Goal: Task Accomplishment & Management: Manage account settings

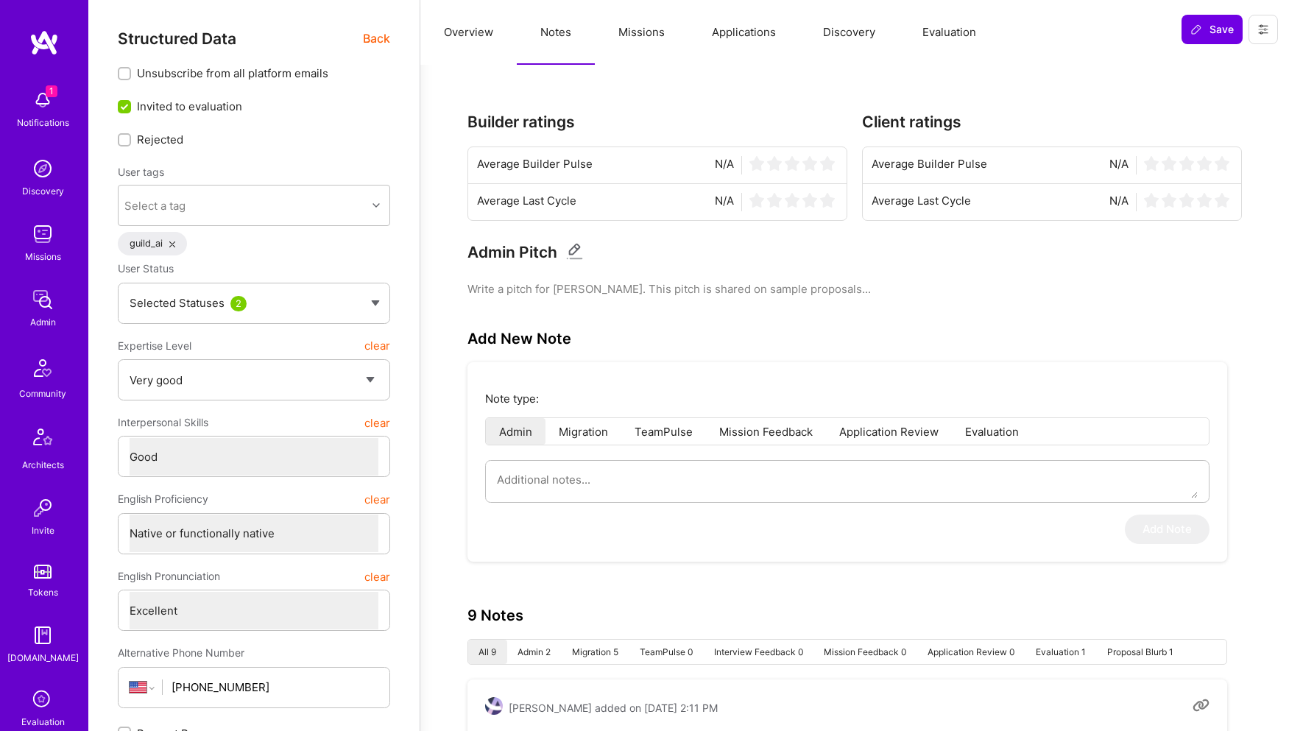
select select "5"
select select "4"
select select "7"
select select "US"
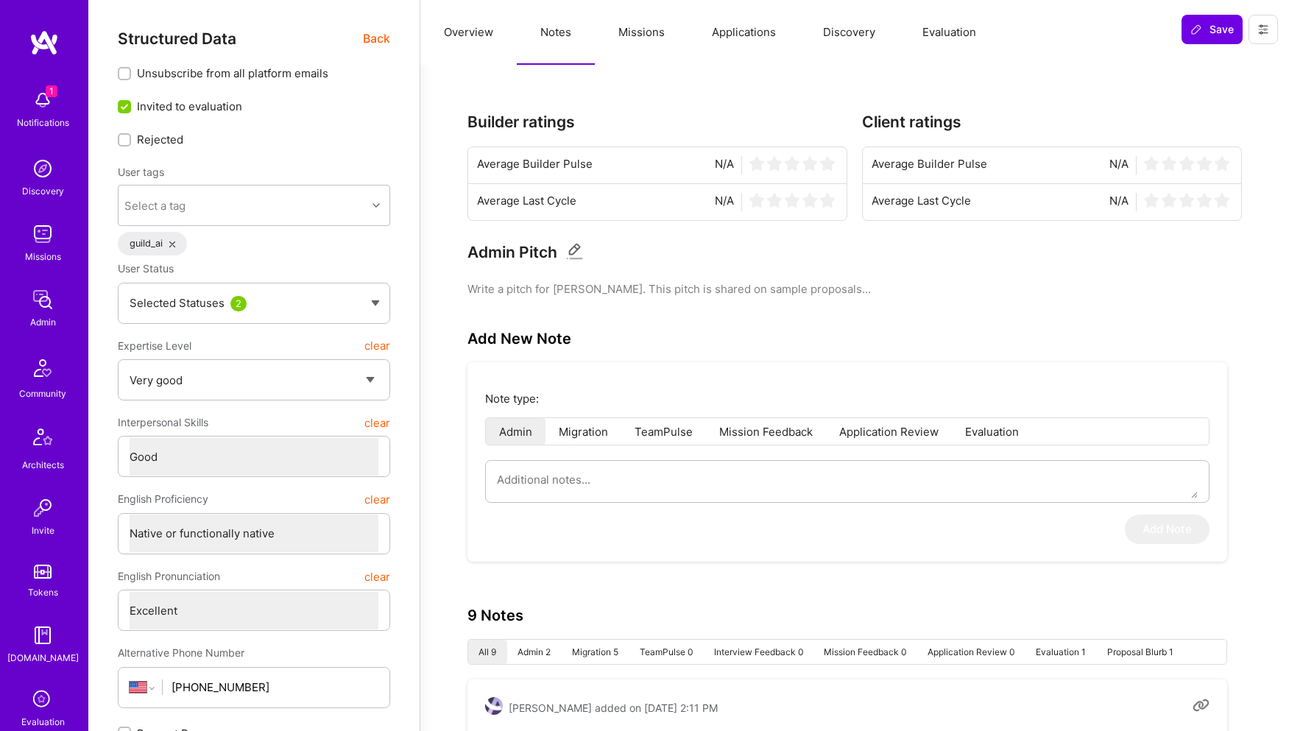
select select "Right Now"
click at [378, 41] on span "Back" at bounding box center [376, 38] width 27 height 18
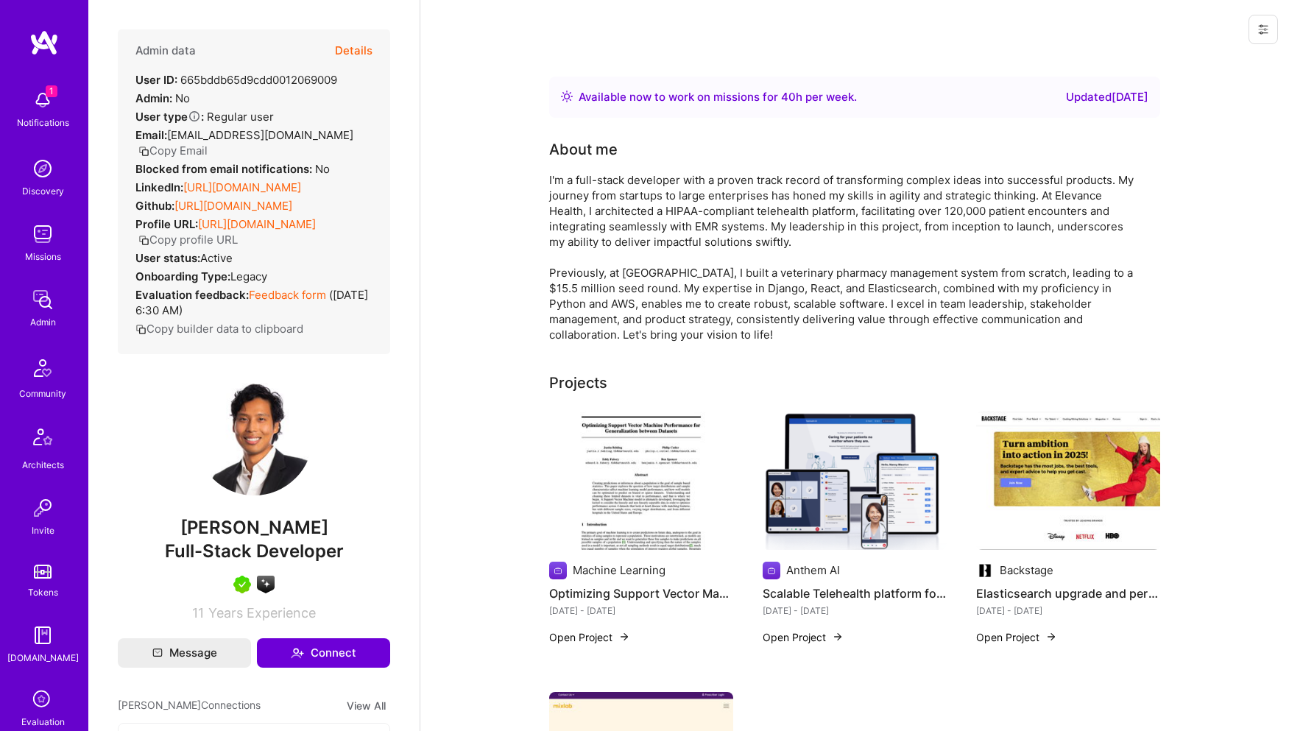
click at [358, 38] on button "Details" at bounding box center [354, 50] width 38 height 43
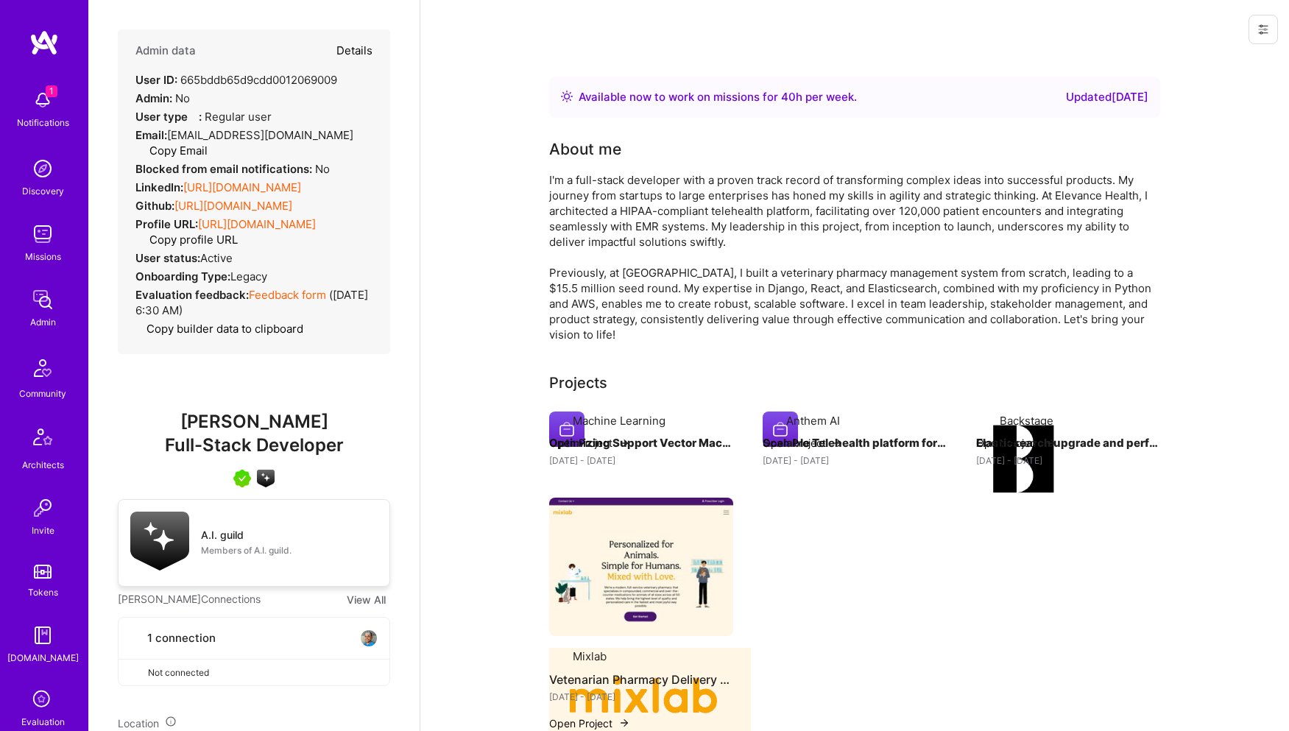
type textarea "x"
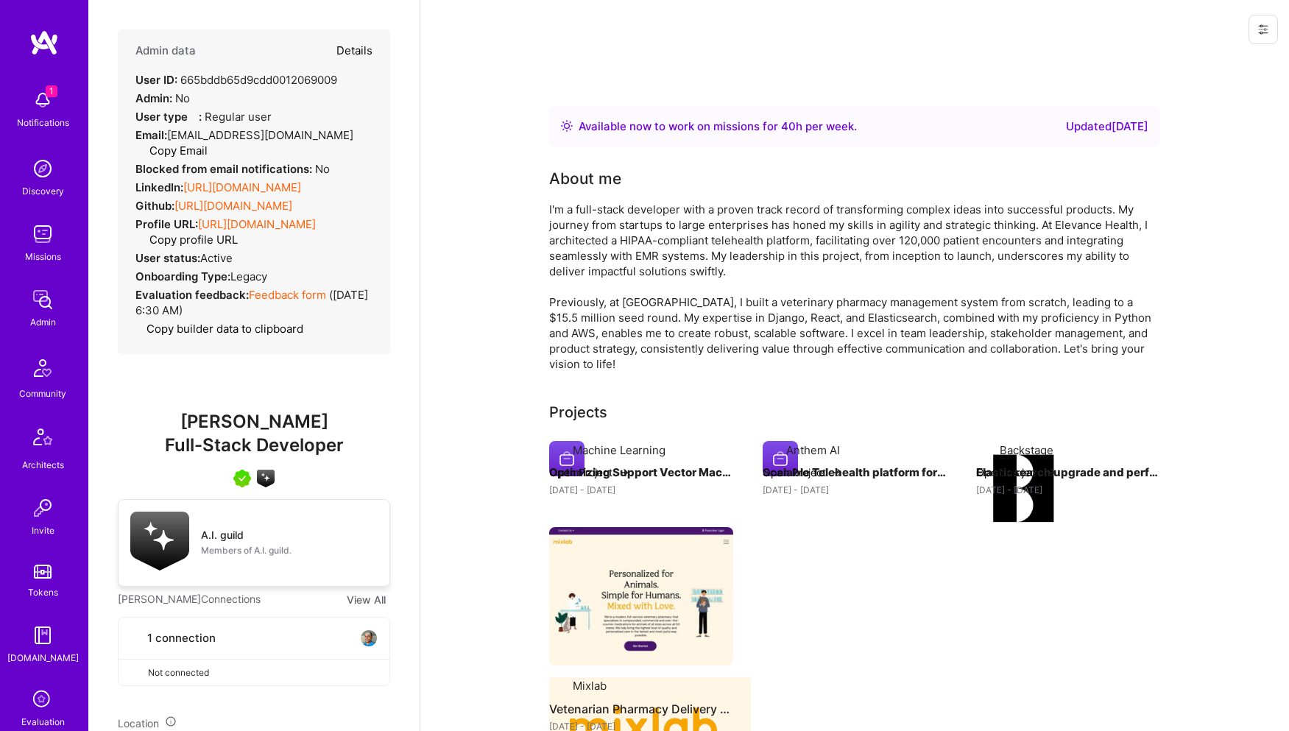
select select "5"
select select "4"
select select "7"
select select "US"
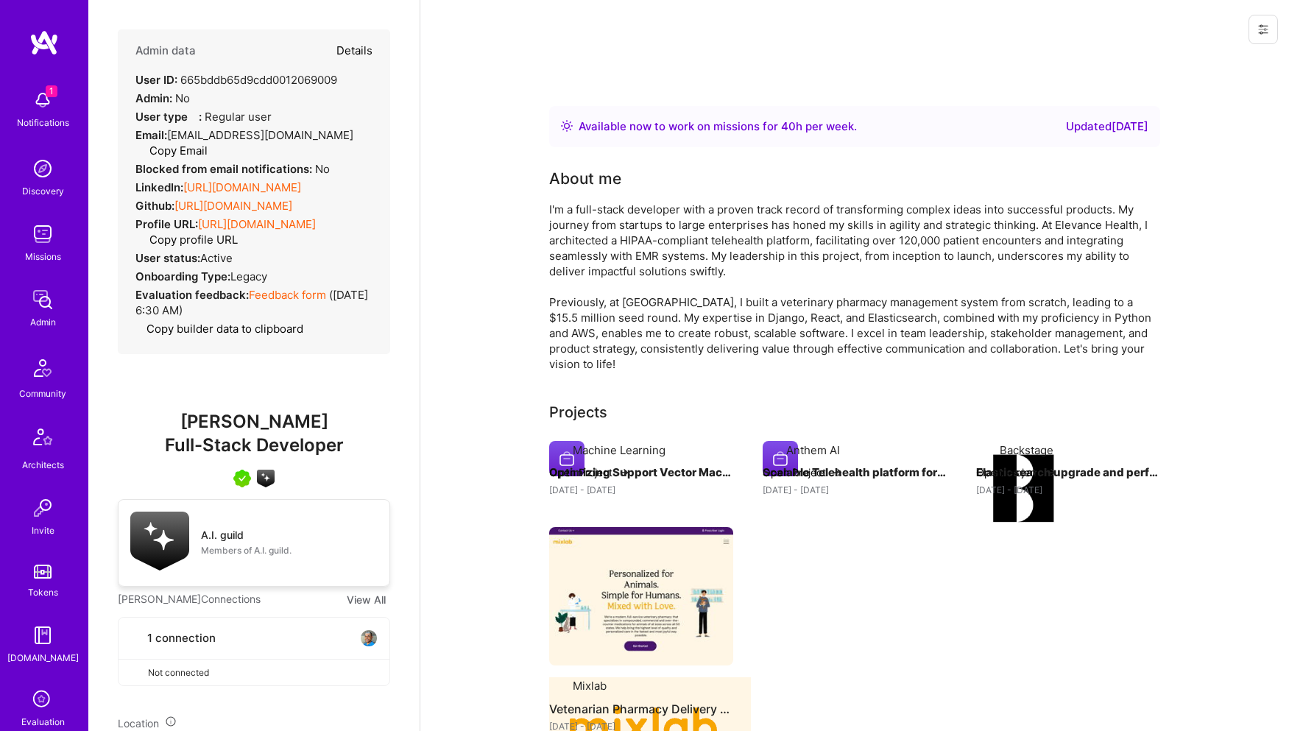
select select "Right Now"
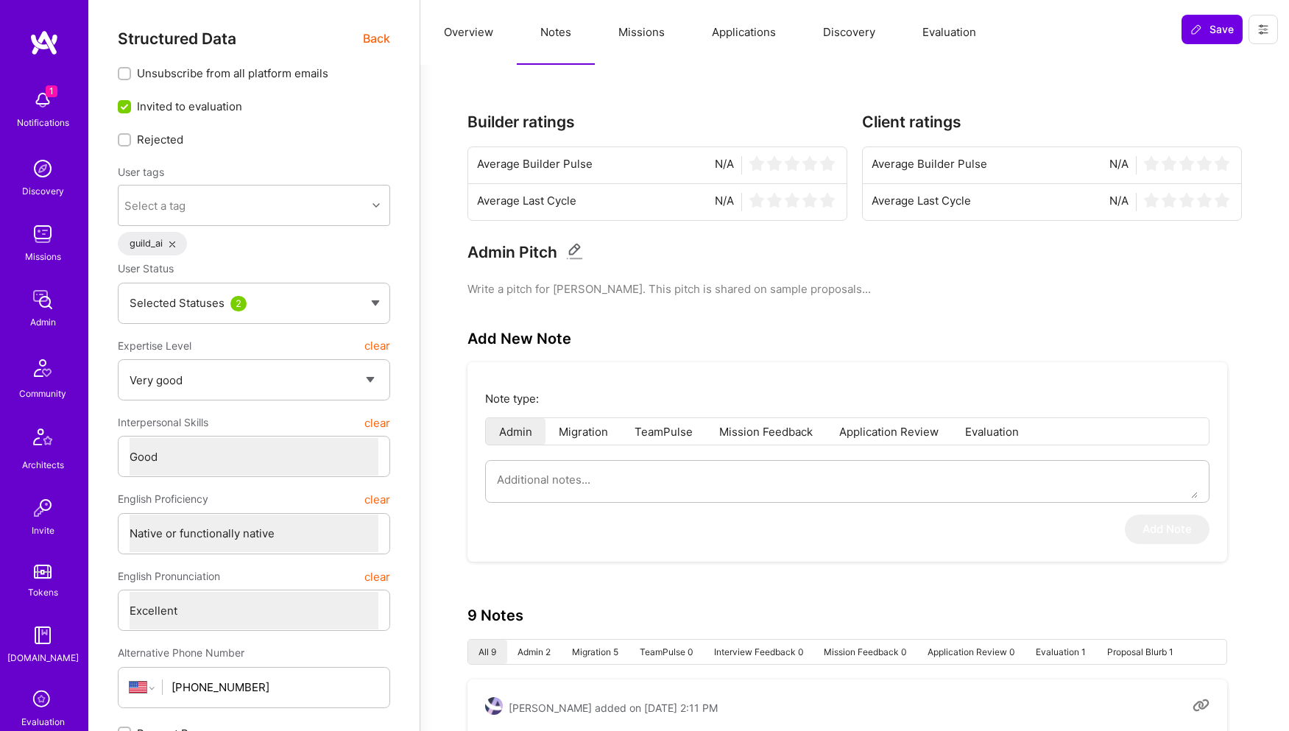
type textarea "x"
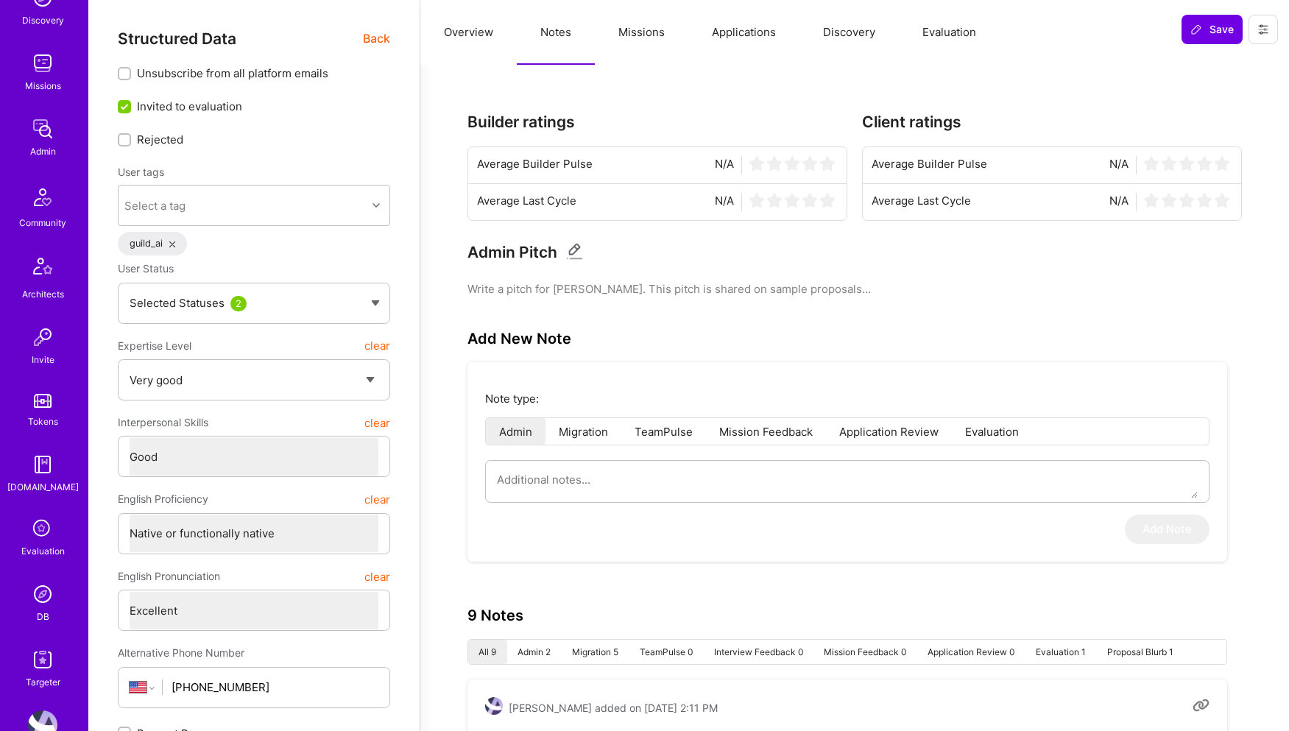
scroll to position [173, 0]
click at [38, 593] on img at bounding box center [42, 591] width 29 height 29
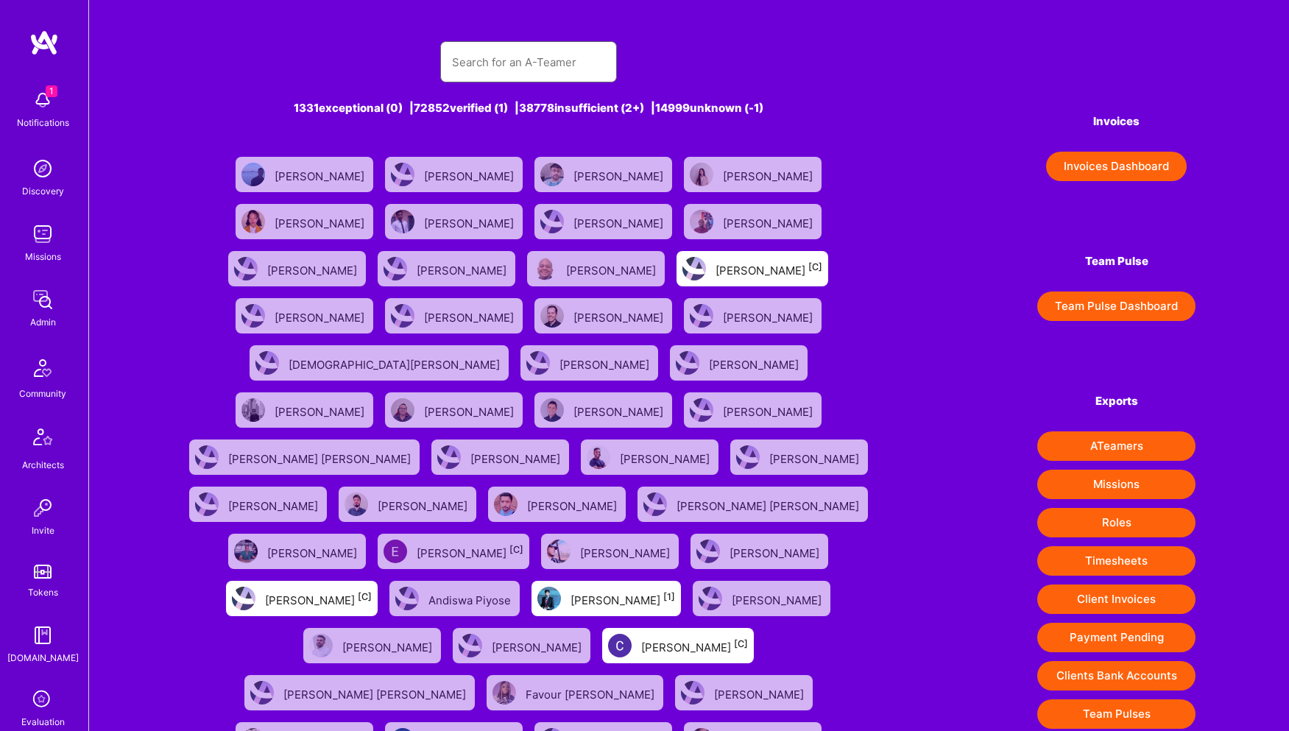
click at [501, 51] on input "text" at bounding box center [528, 62] width 153 height 38
type input "Richard Abrich"
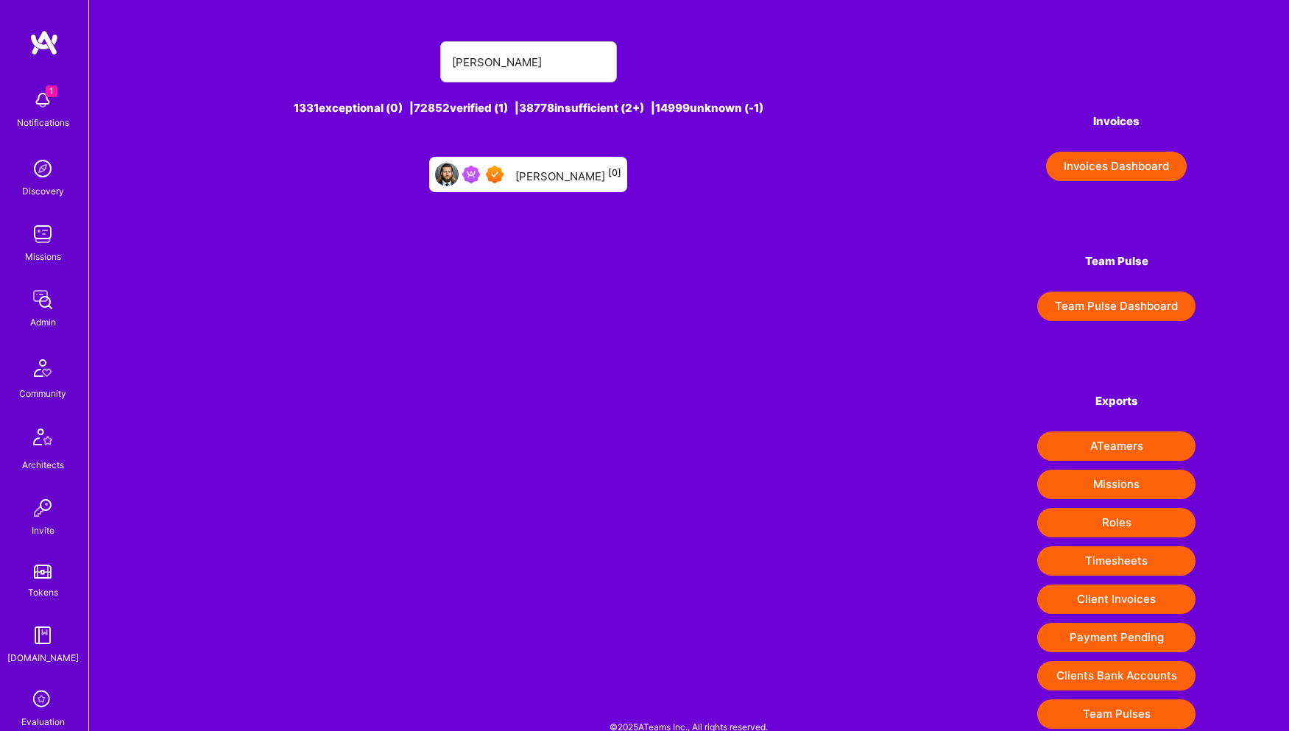
click at [554, 169] on div "Richard Abrich [0]" at bounding box center [568, 174] width 106 height 19
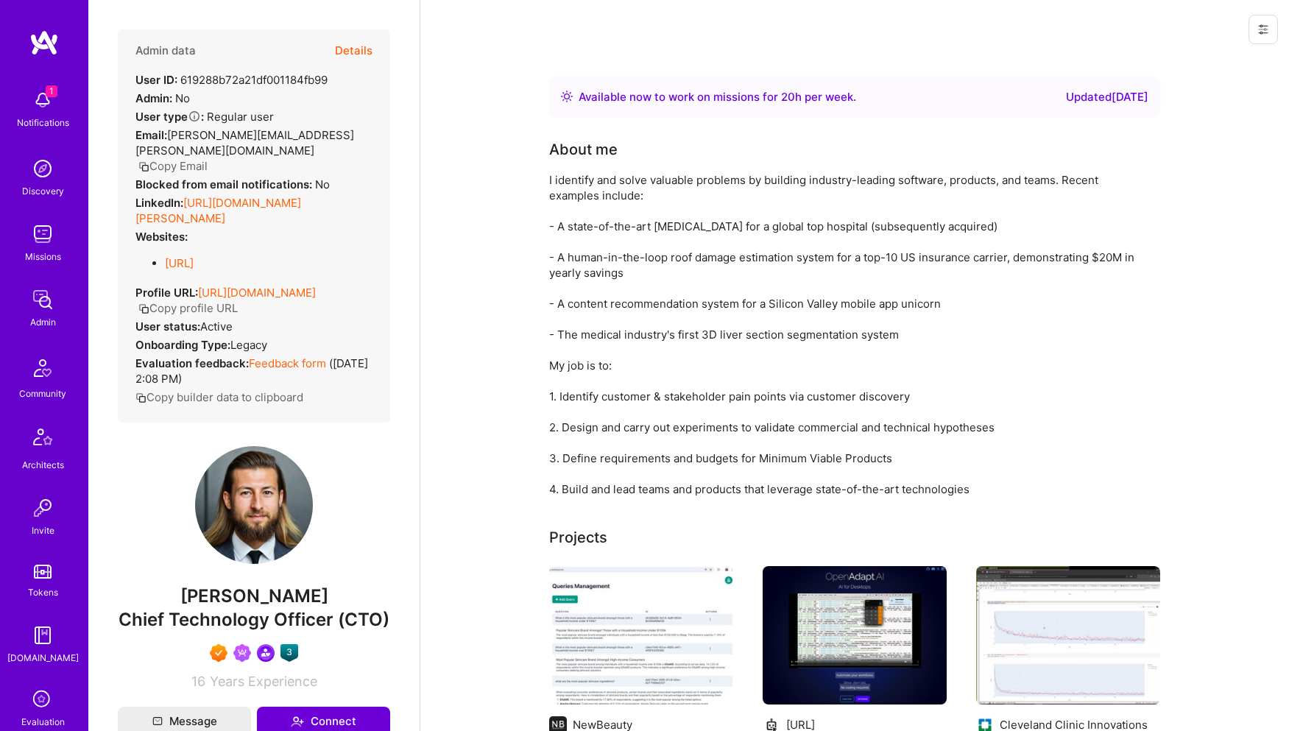
click at [367, 48] on button "Details" at bounding box center [354, 50] width 38 height 43
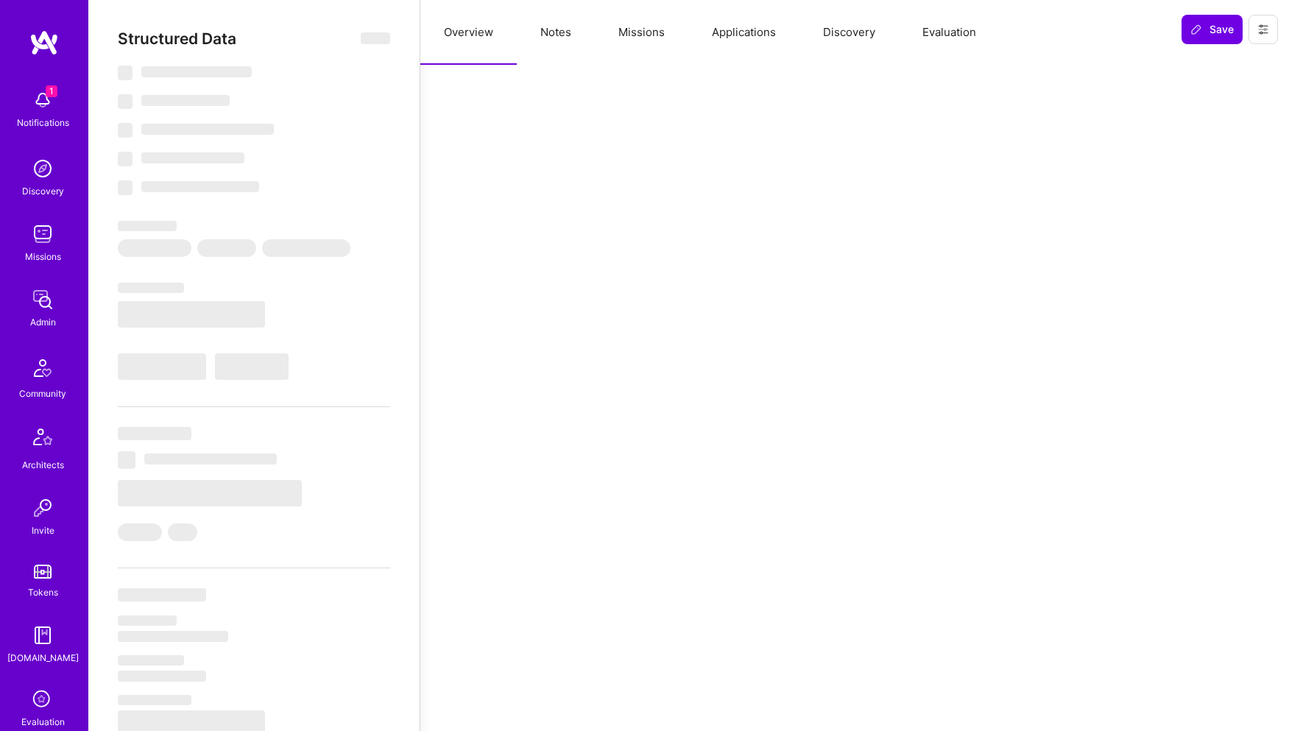
type textarea "x"
select select "Right Now"
select select "7"
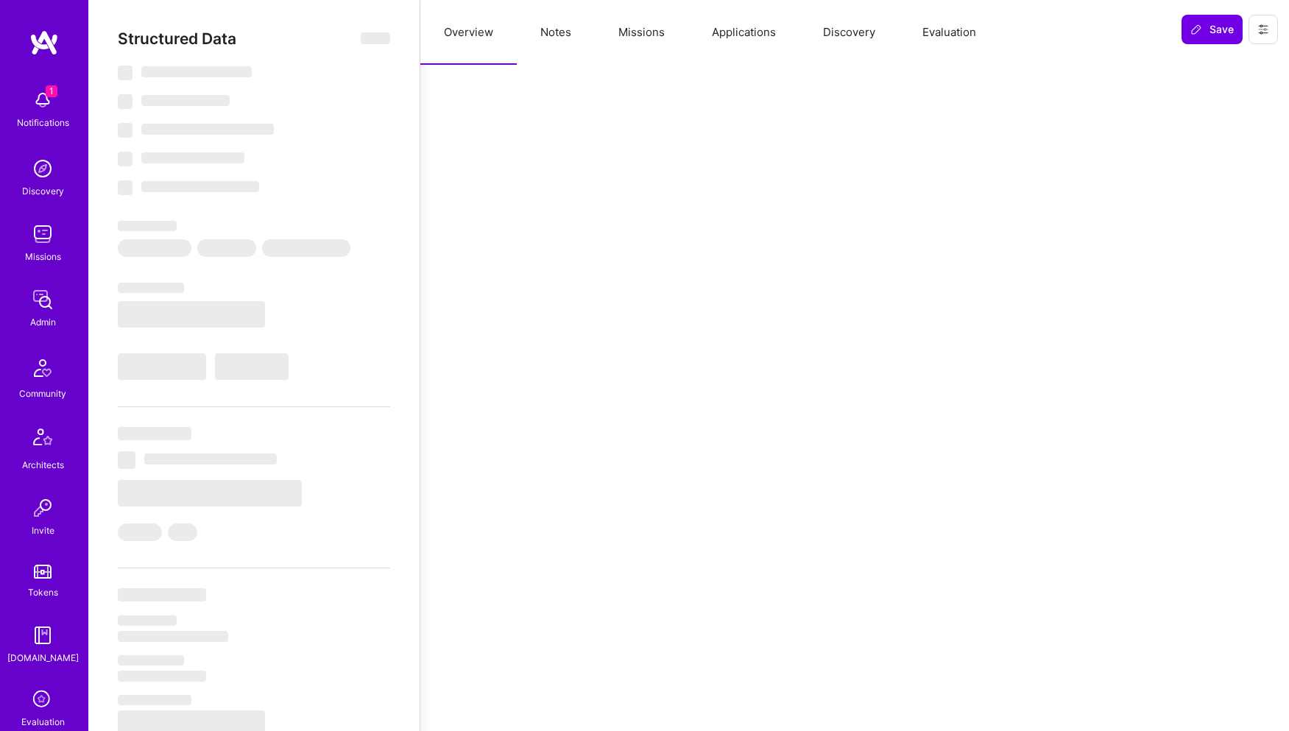
select select "7"
select select "CA"
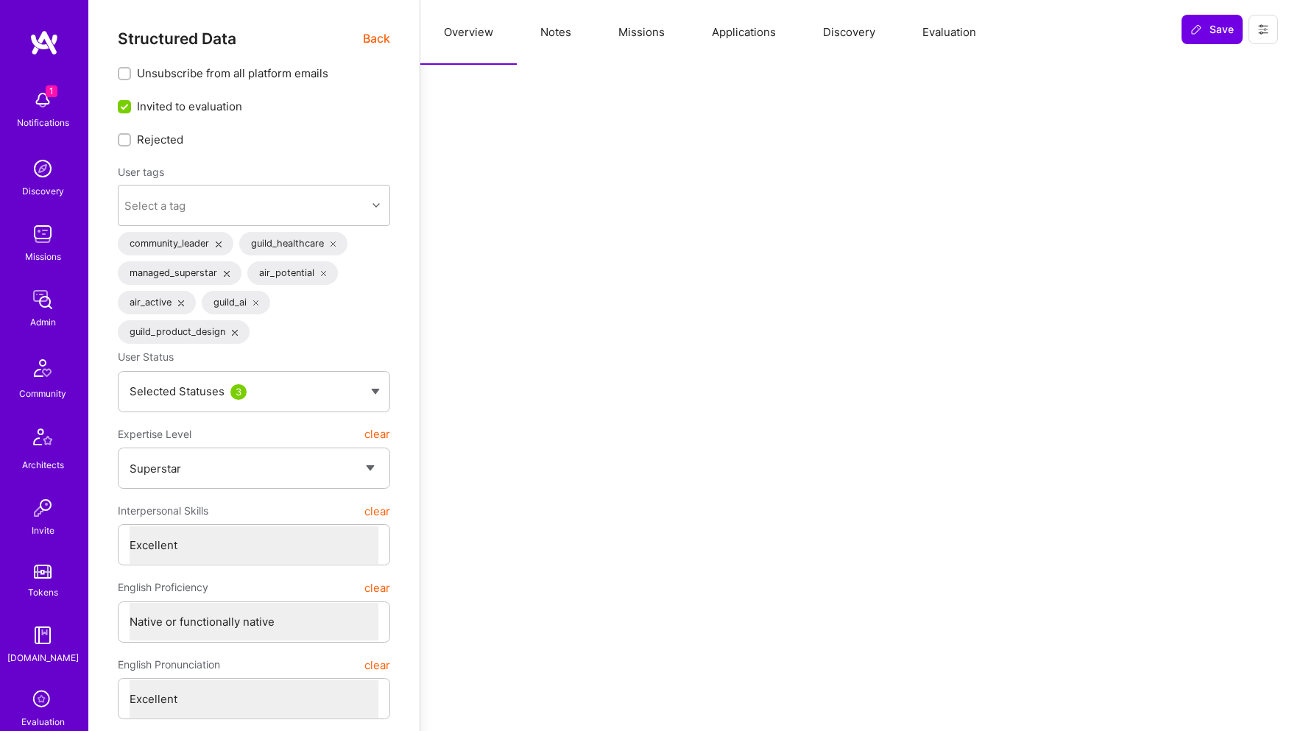
click at [551, 32] on button "Notes" at bounding box center [556, 32] width 78 height 65
type textarea "x"
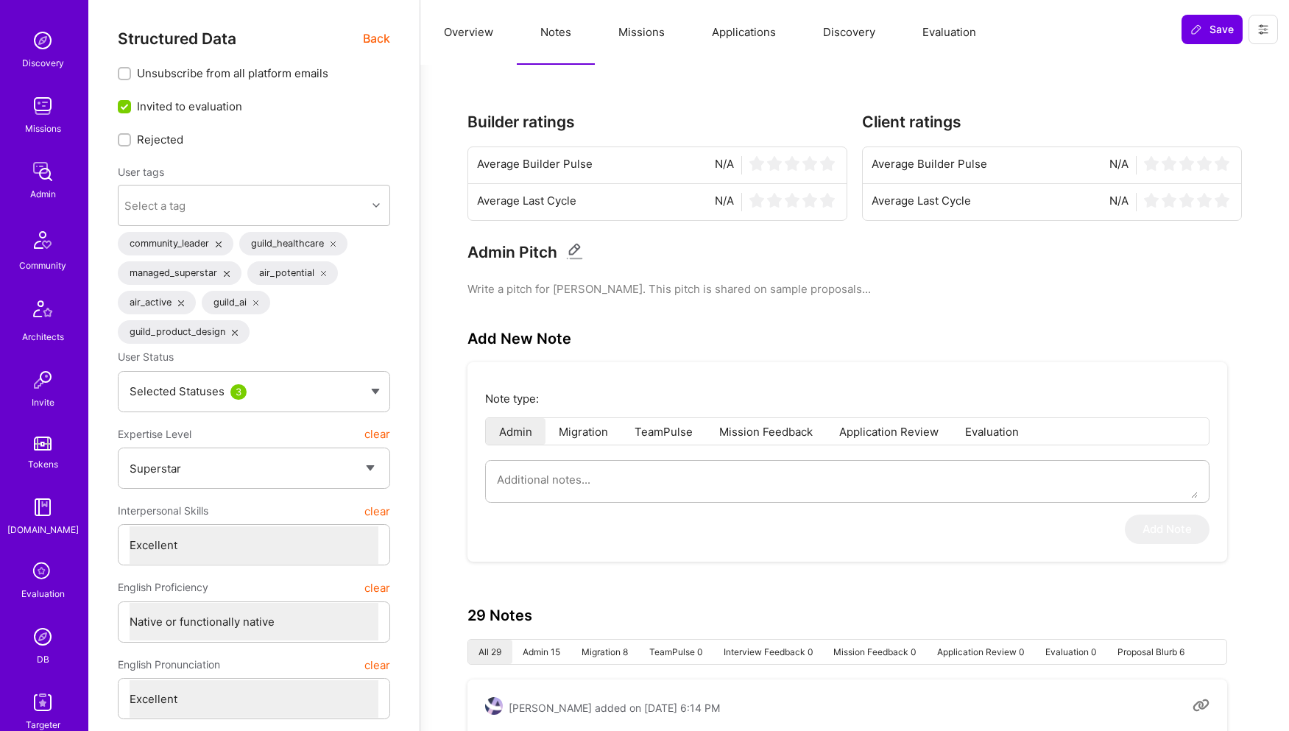
scroll to position [209, 0]
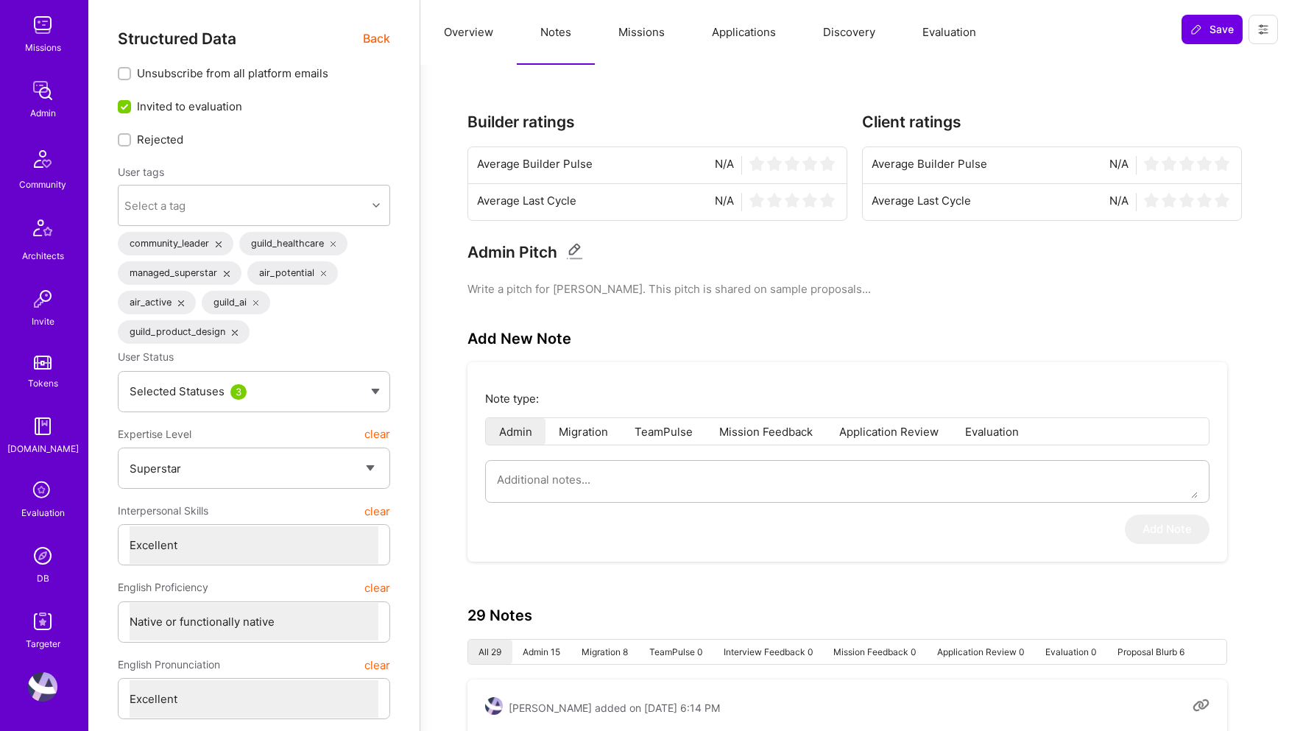
click at [45, 558] on img at bounding box center [42, 555] width 29 height 29
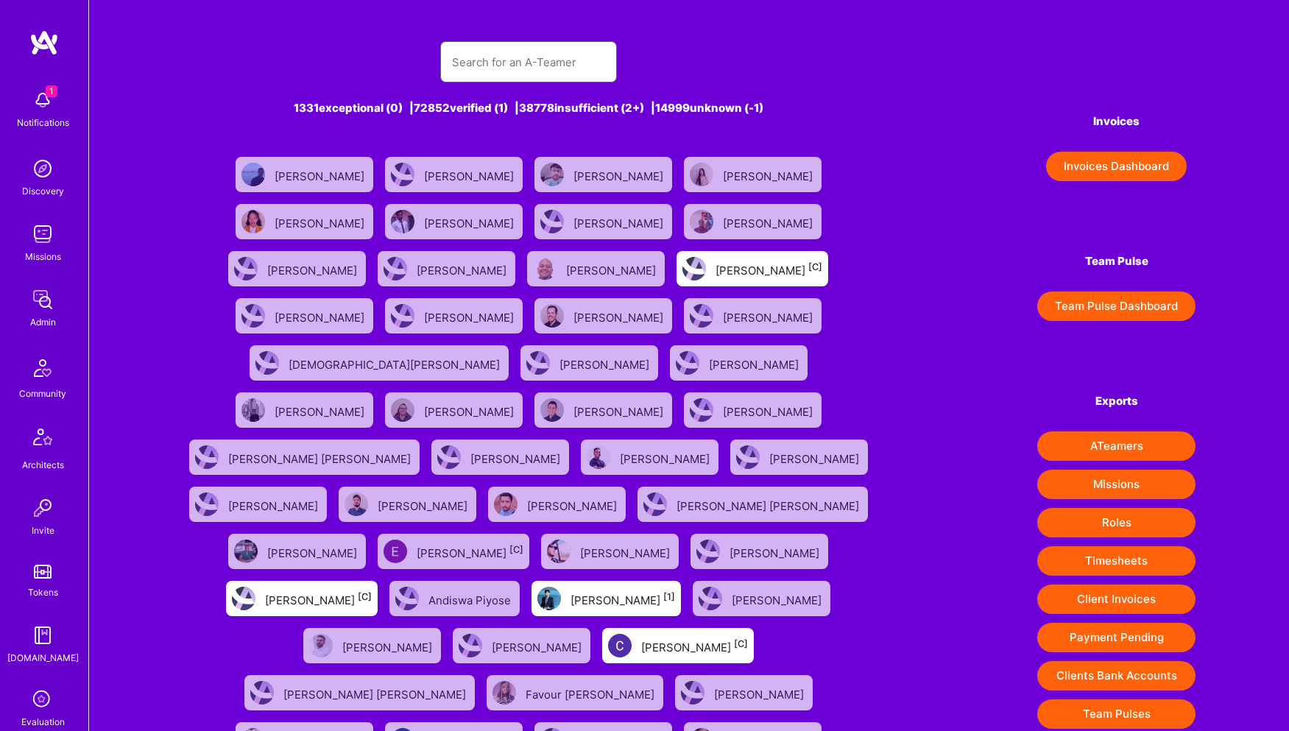
click at [543, 64] on input "text" at bounding box center [528, 62] width 153 height 38
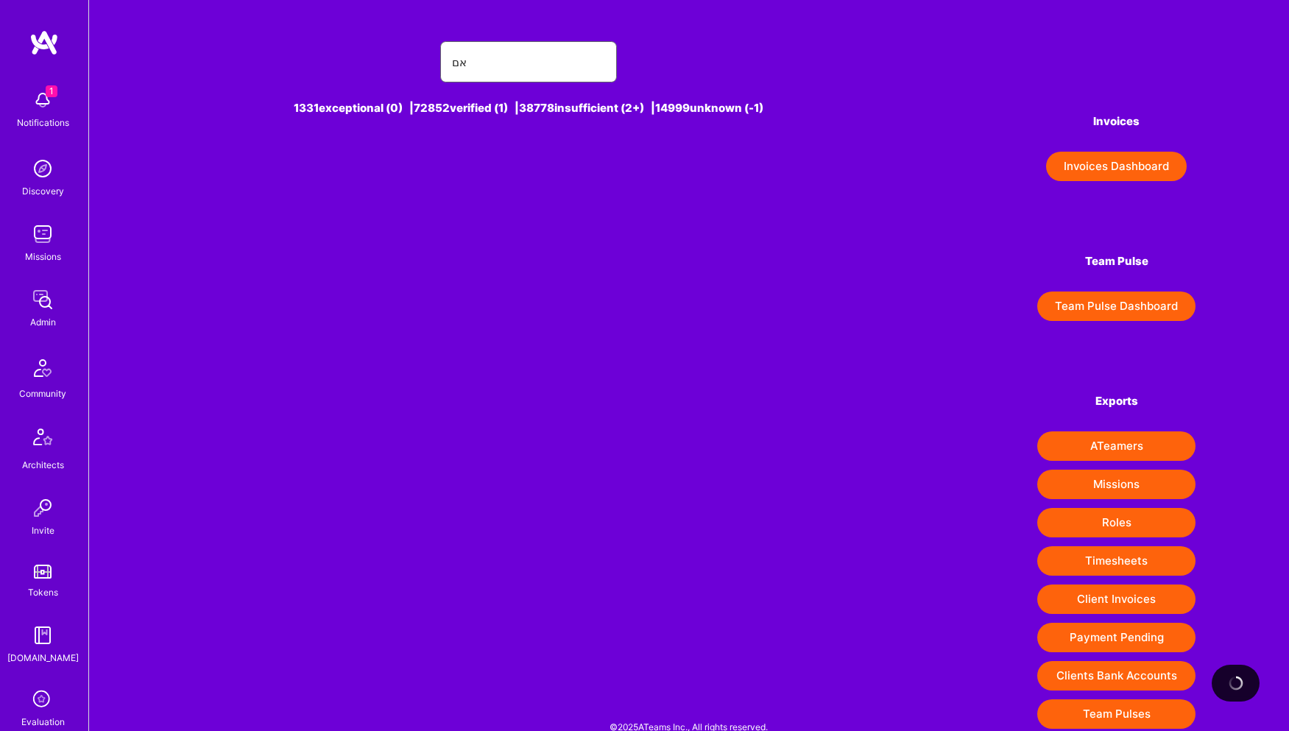
type input "א"
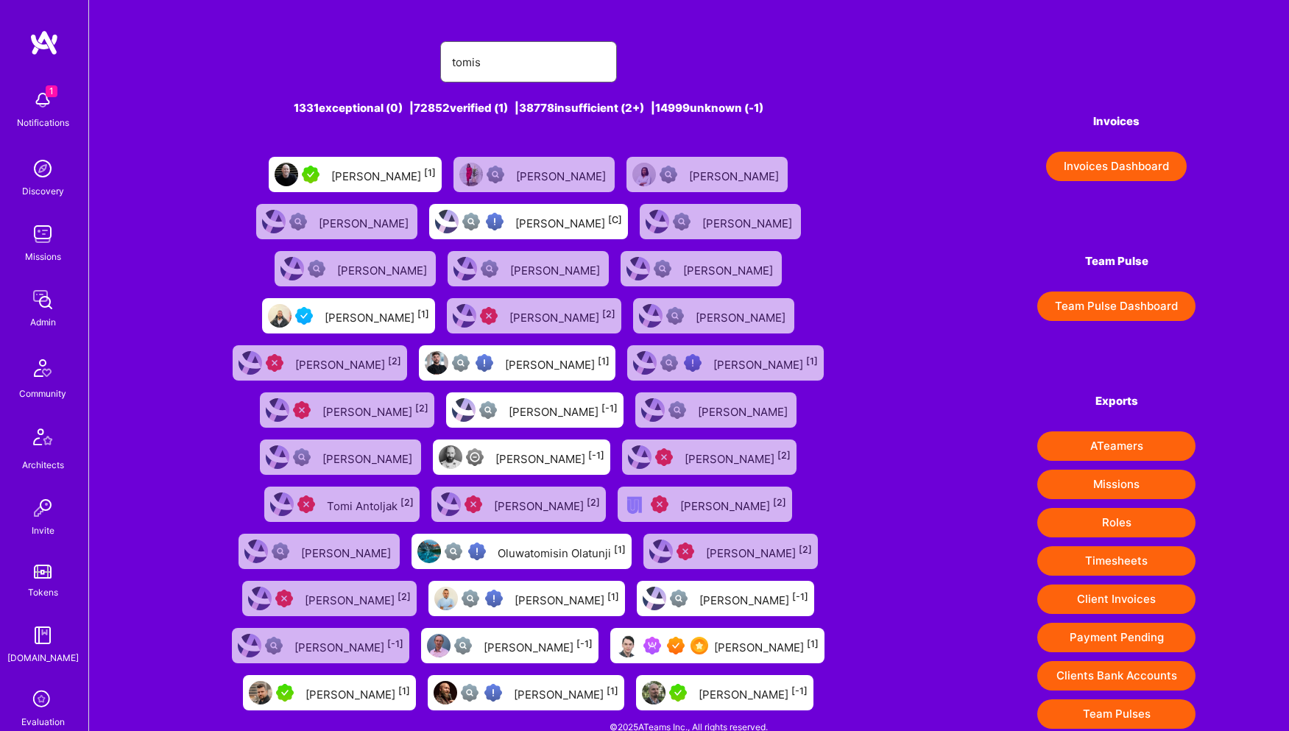
type input "tomis"
click at [714, 655] on div "Tomislav Peharda [1]" at bounding box center [766, 645] width 105 height 19
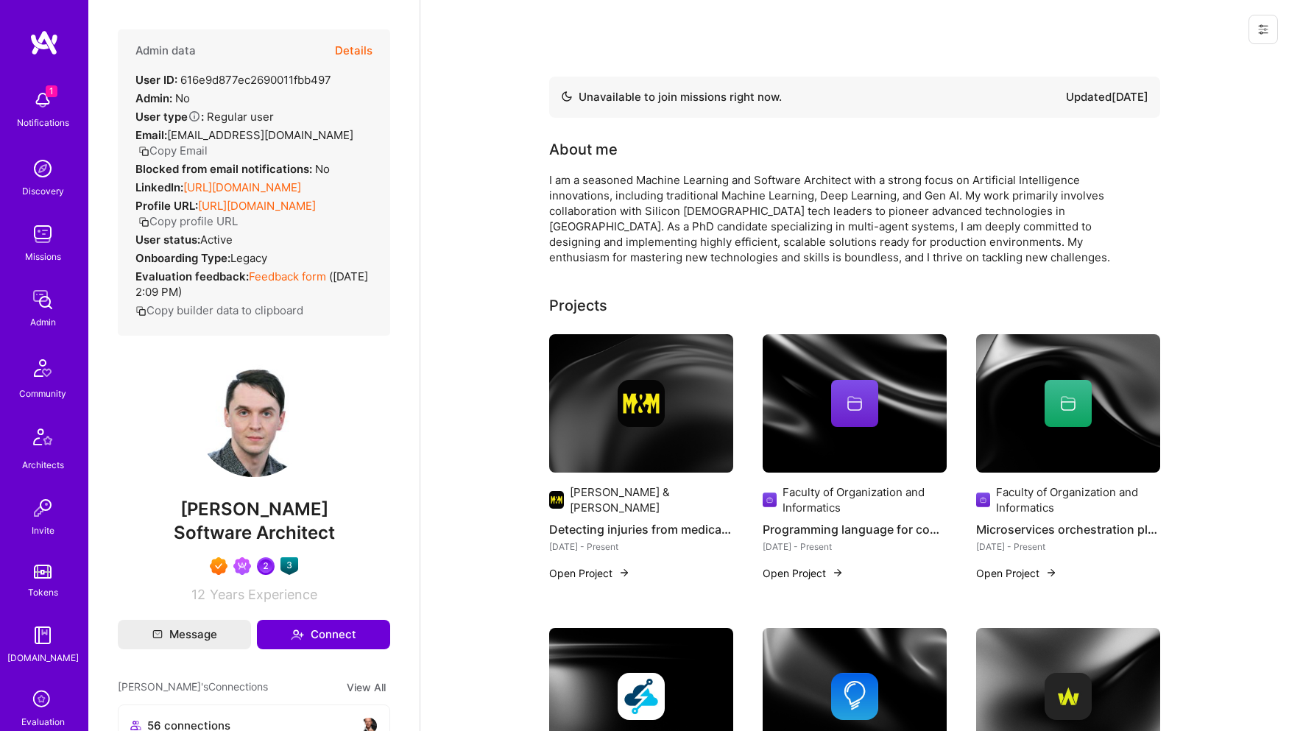
click at [364, 50] on button "Details" at bounding box center [354, 50] width 38 height 43
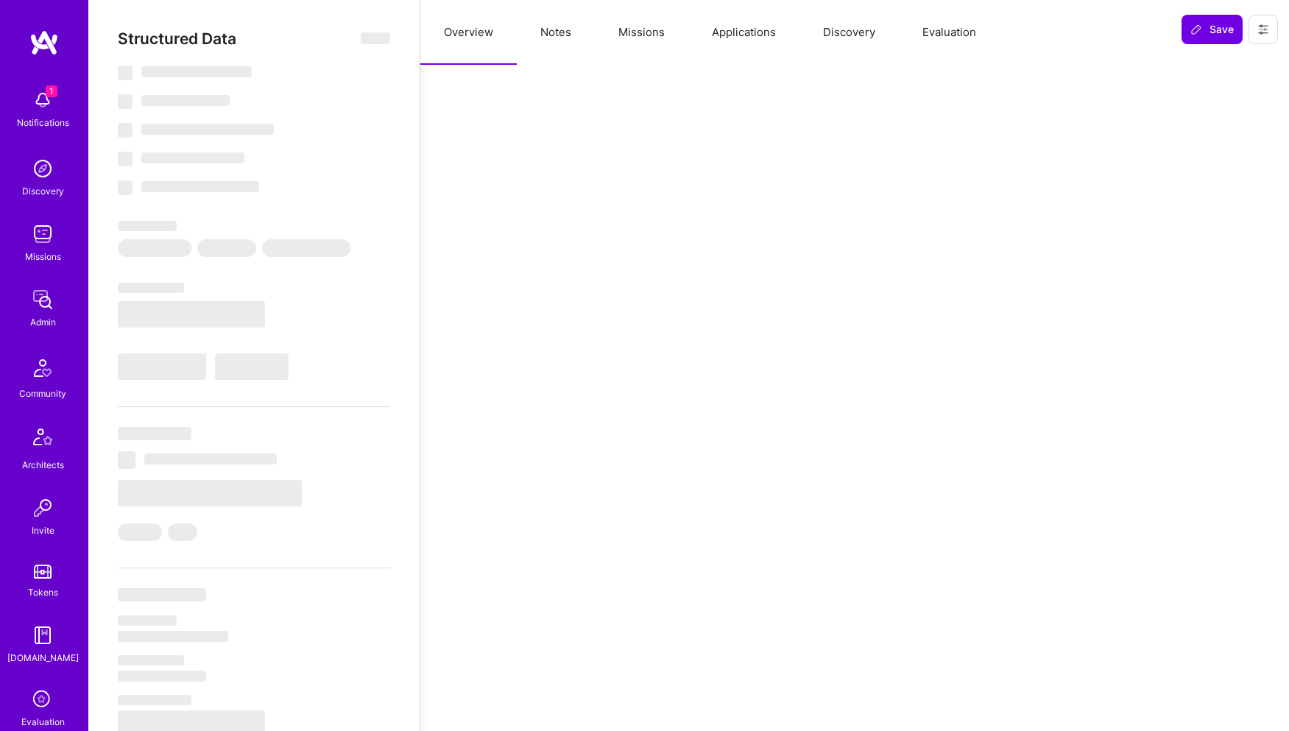
click at [560, 36] on button "Notes" at bounding box center [556, 32] width 78 height 65
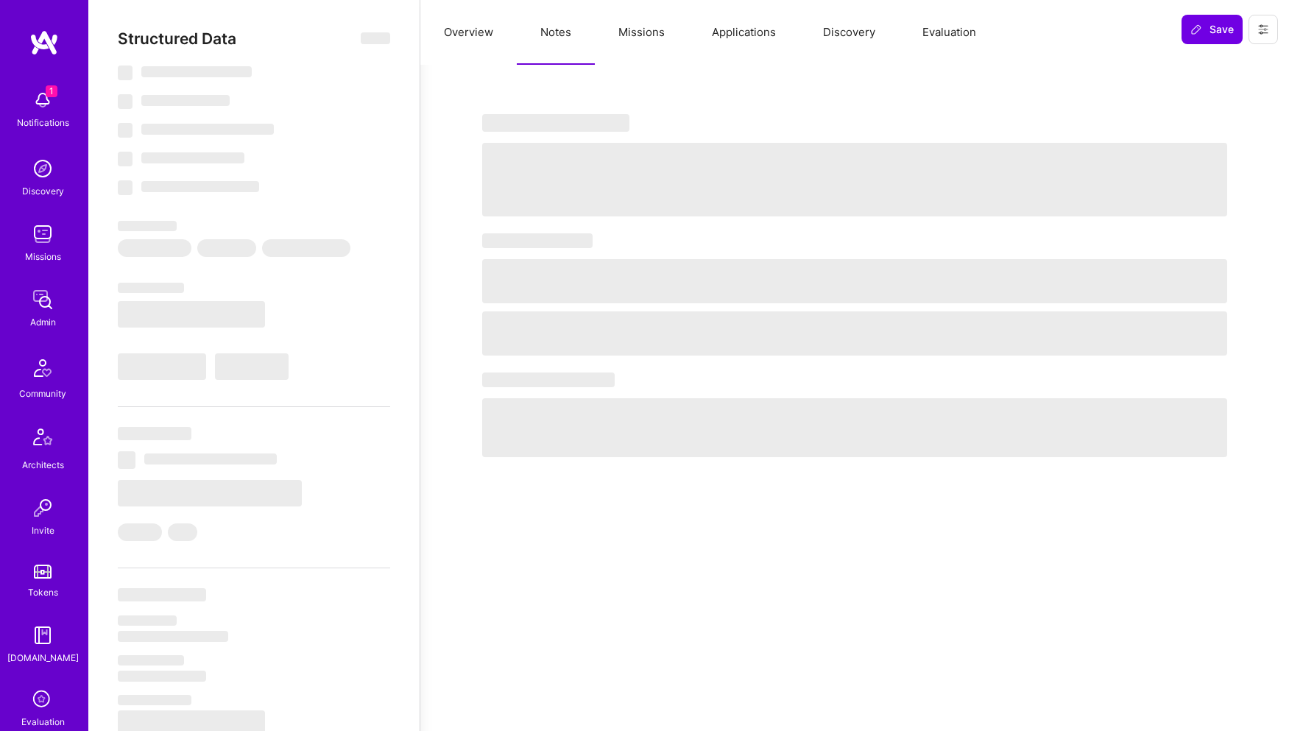
type textarea "x"
select select "Not Available"
select select "1 Month"
select select "7"
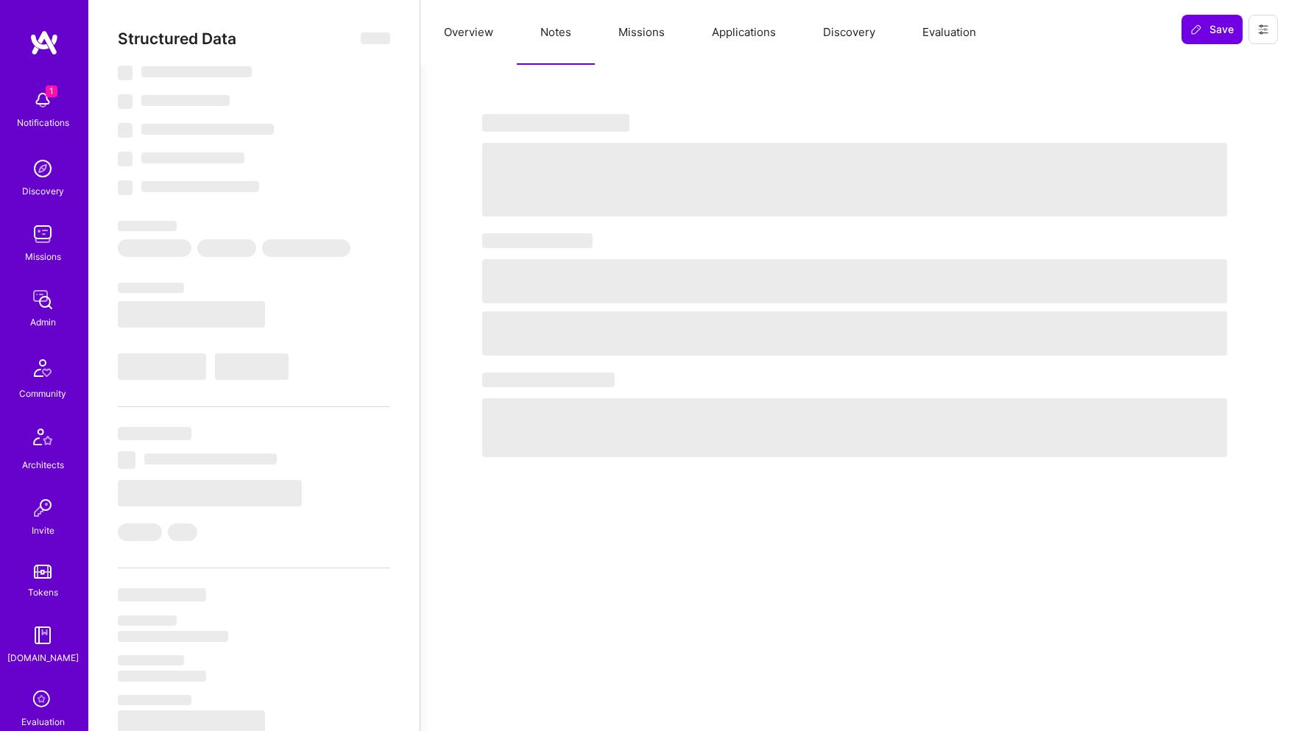
select select "7"
select select "6"
select select "US"
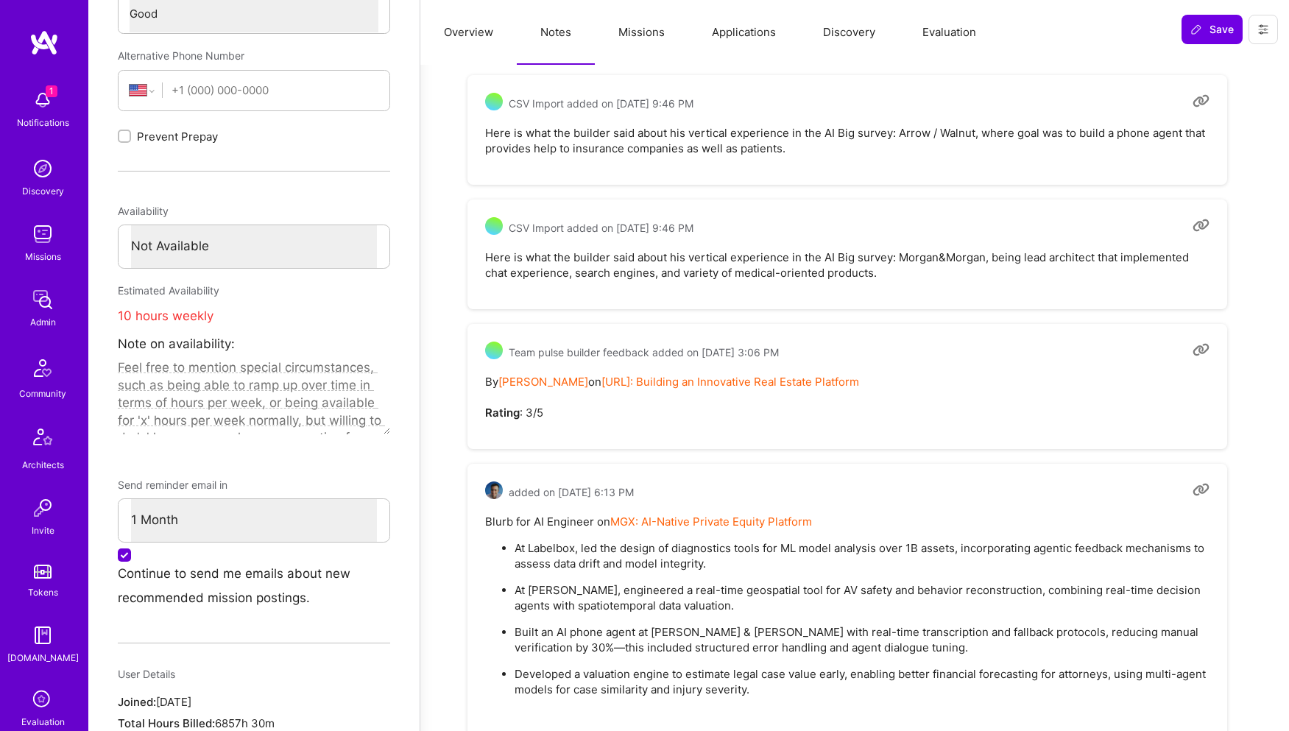
scroll to position [744, 0]
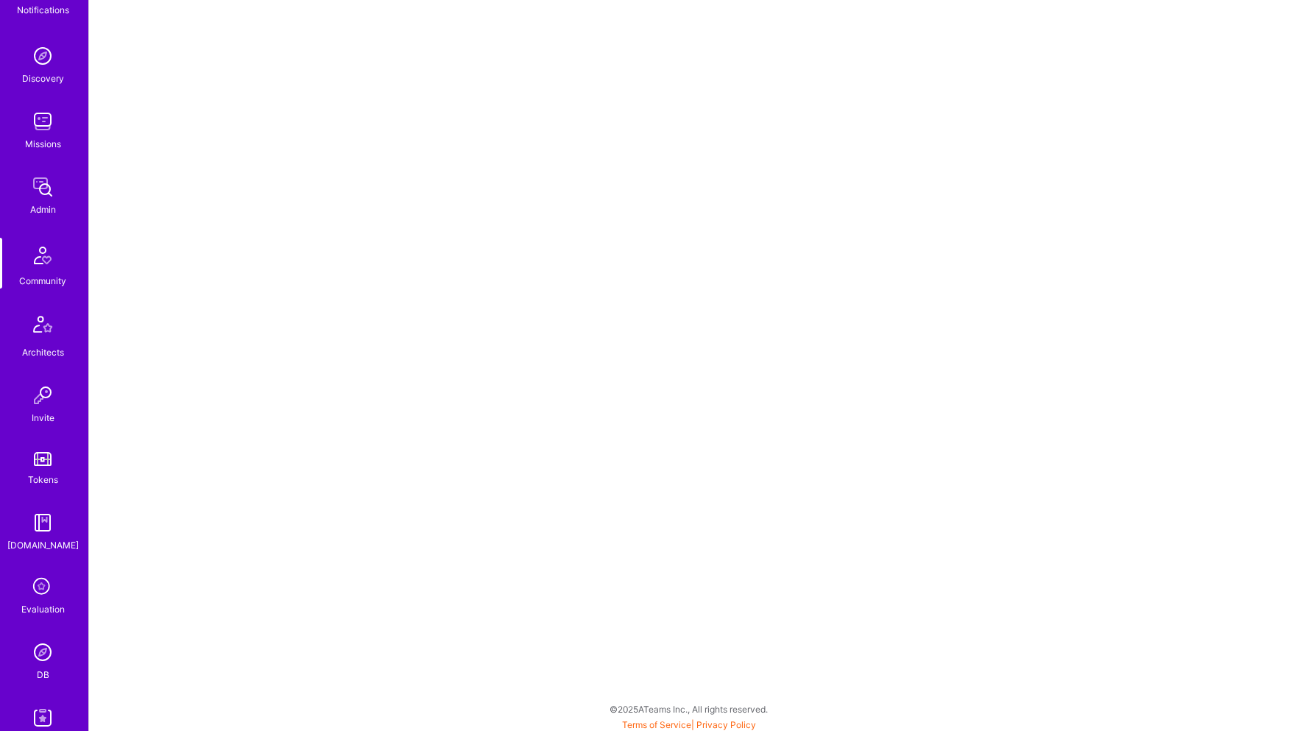
scroll to position [158, 0]
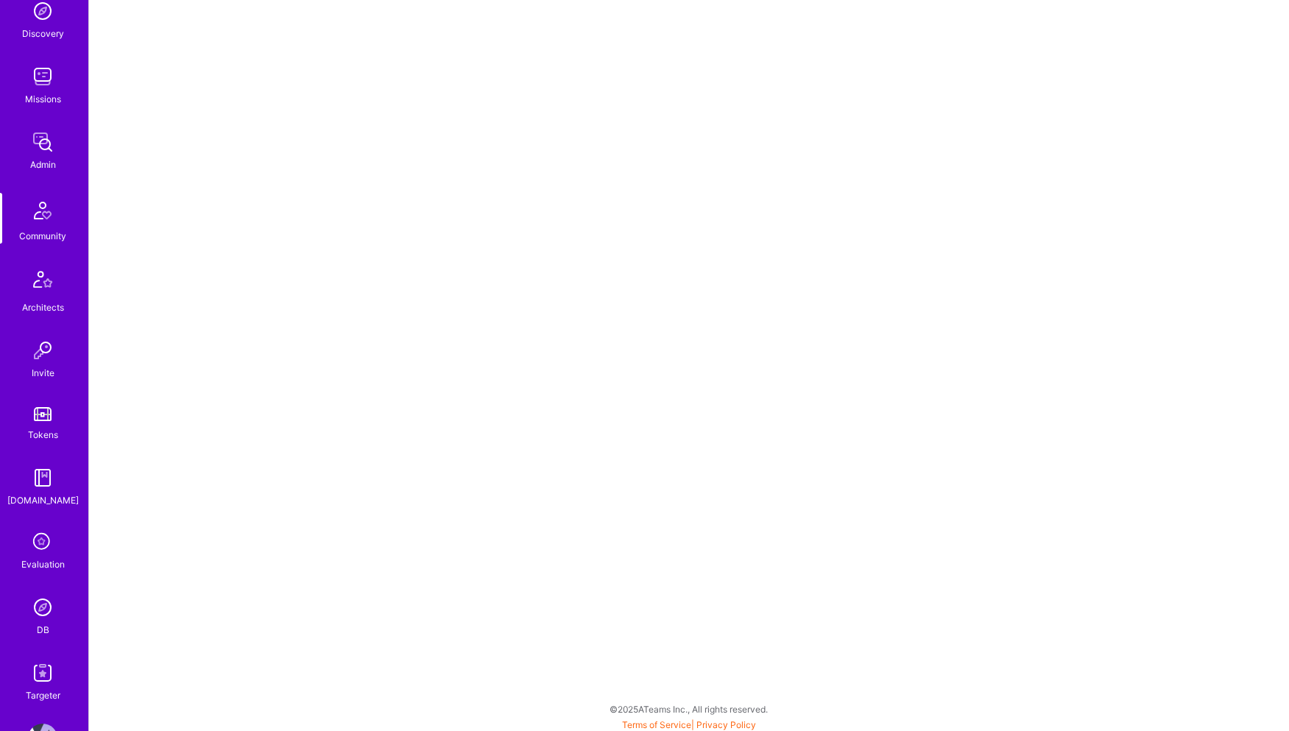
click at [44, 601] on img at bounding box center [42, 607] width 29 height 29
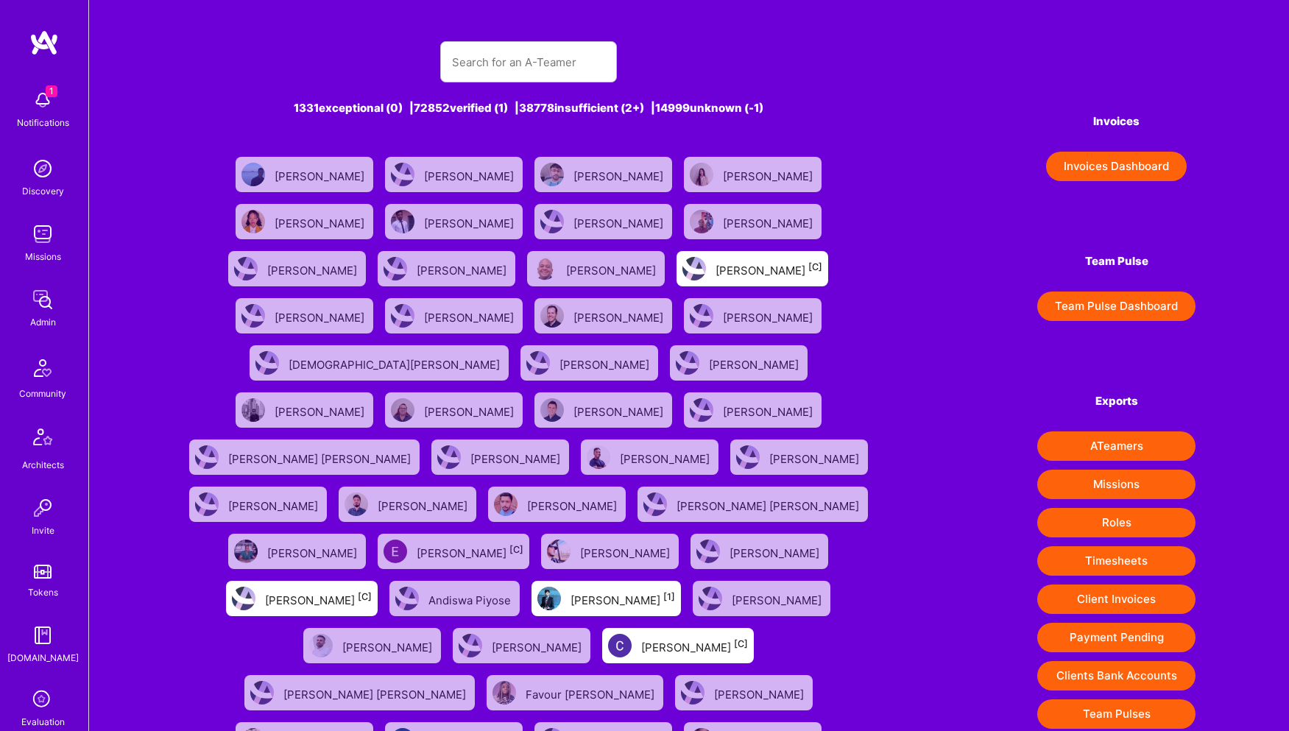
click at [51, 371] on img at bounding box center [42, 367] width 35 height 35
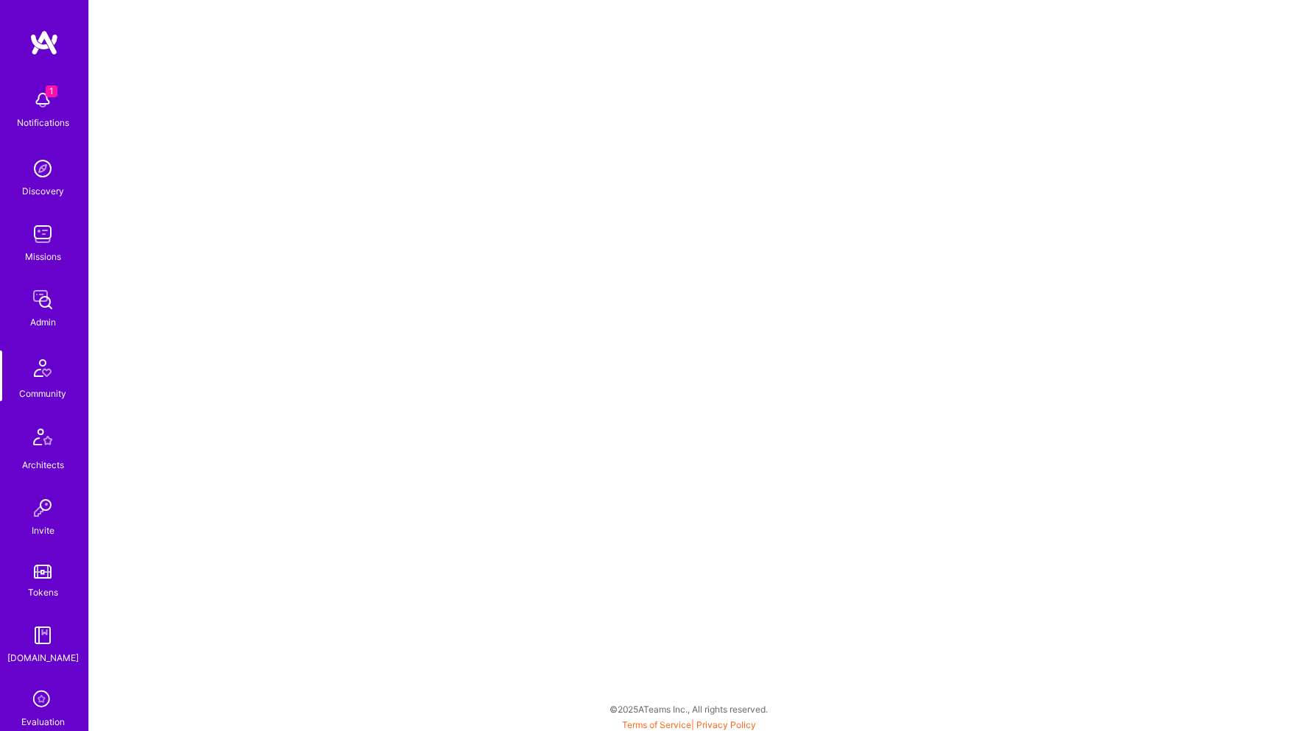
click at [50, 355] on img at bounding box center [42, 367] width 35 height 35
click at [35, 367] on img at bounding box center [42, 367] width 35 height 35
click at [35, 441] on img at bounding box center [42, 439] width 35 height 35
click at [34, 373] on img at bounding box center [42, 367] width 35 height 35
click at [43, 43] on img at bounding box center [43, 42] width 29 height 27
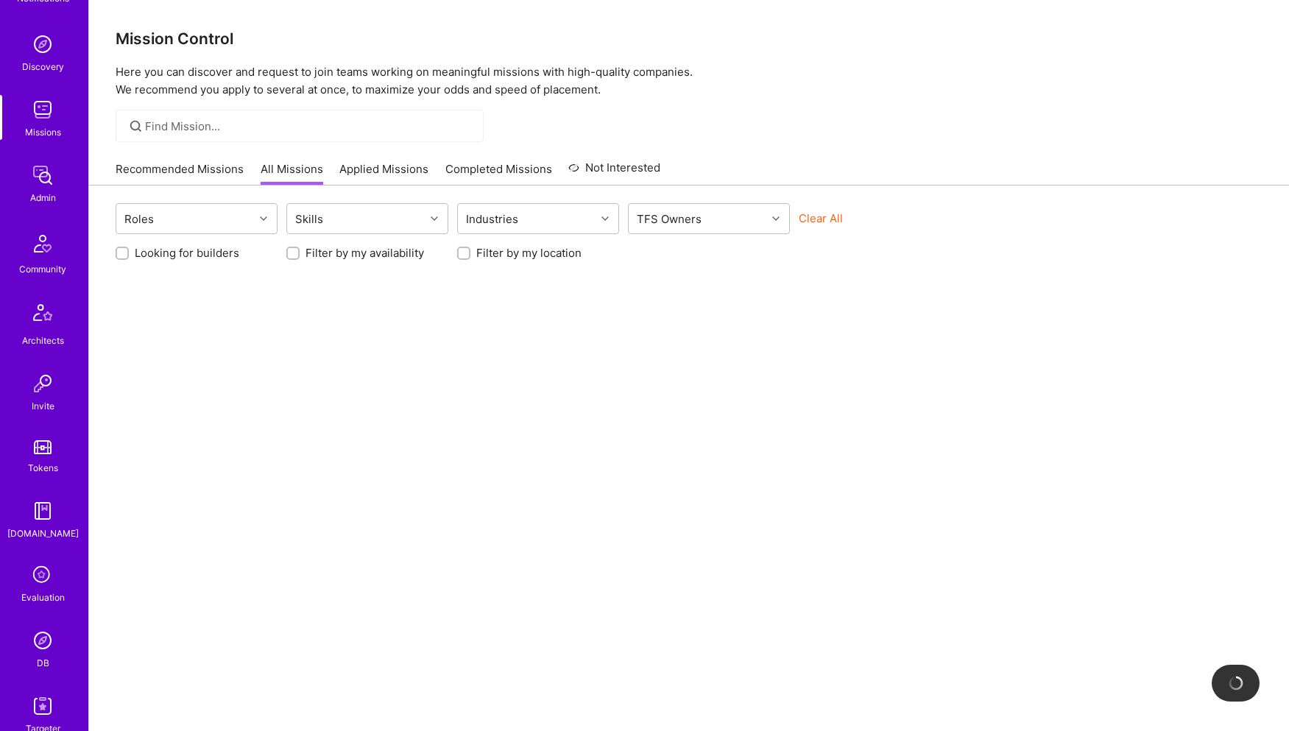
scroll to position [158, 0]
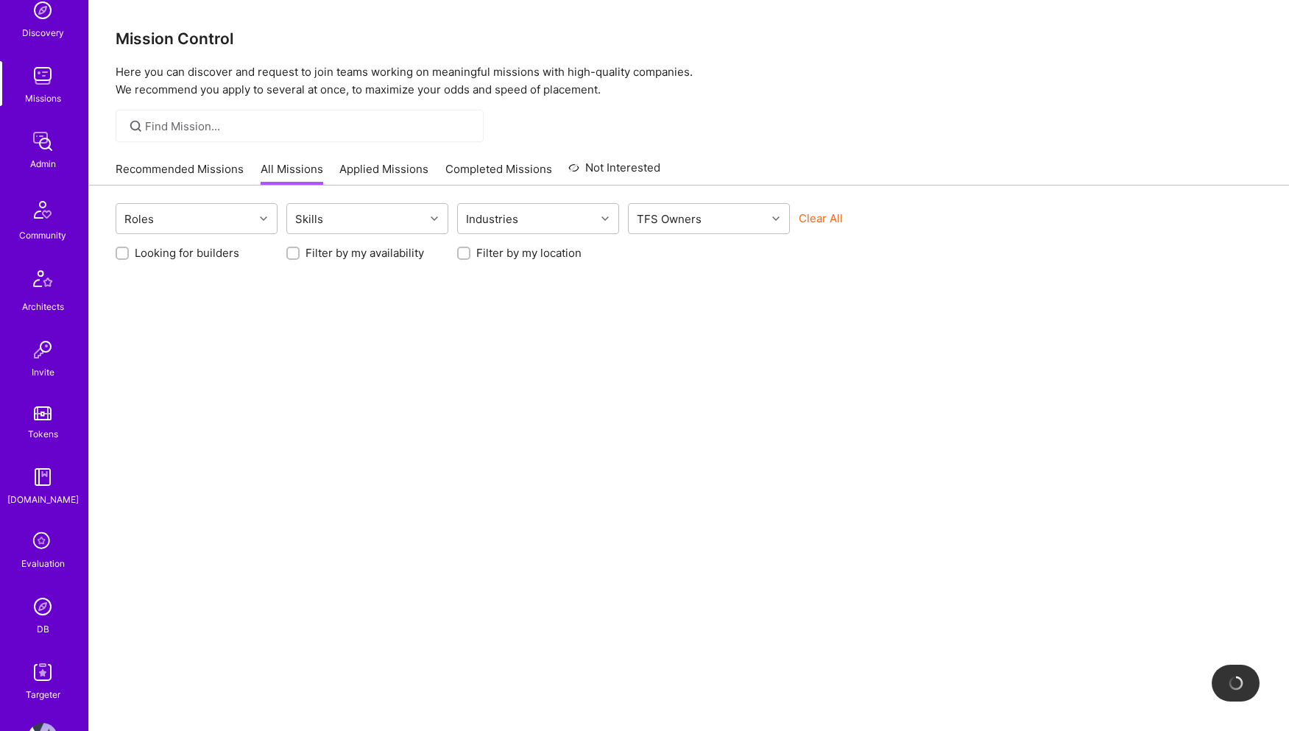
click at [44, 596] on img at bounding box center [42, 606] width 29 height 29
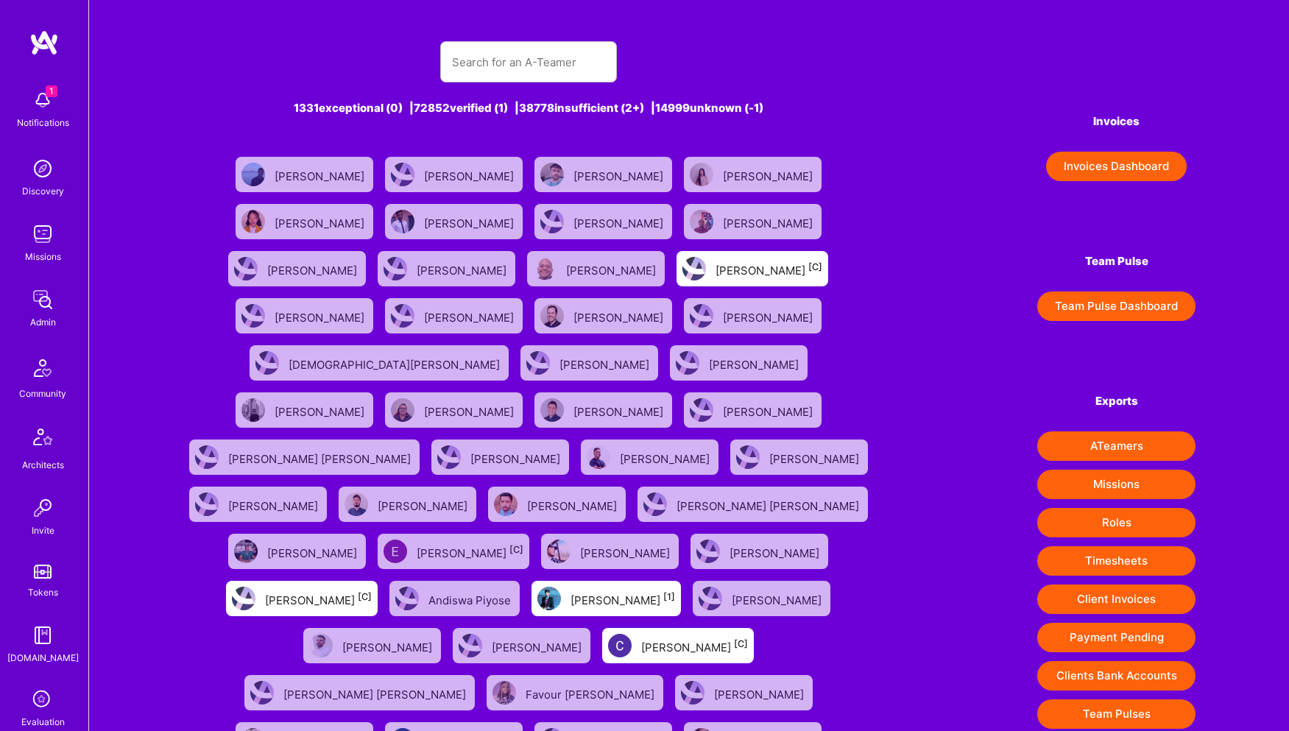
click at [47, 430] on img at bounding box center [42, 439] width 35 height 35
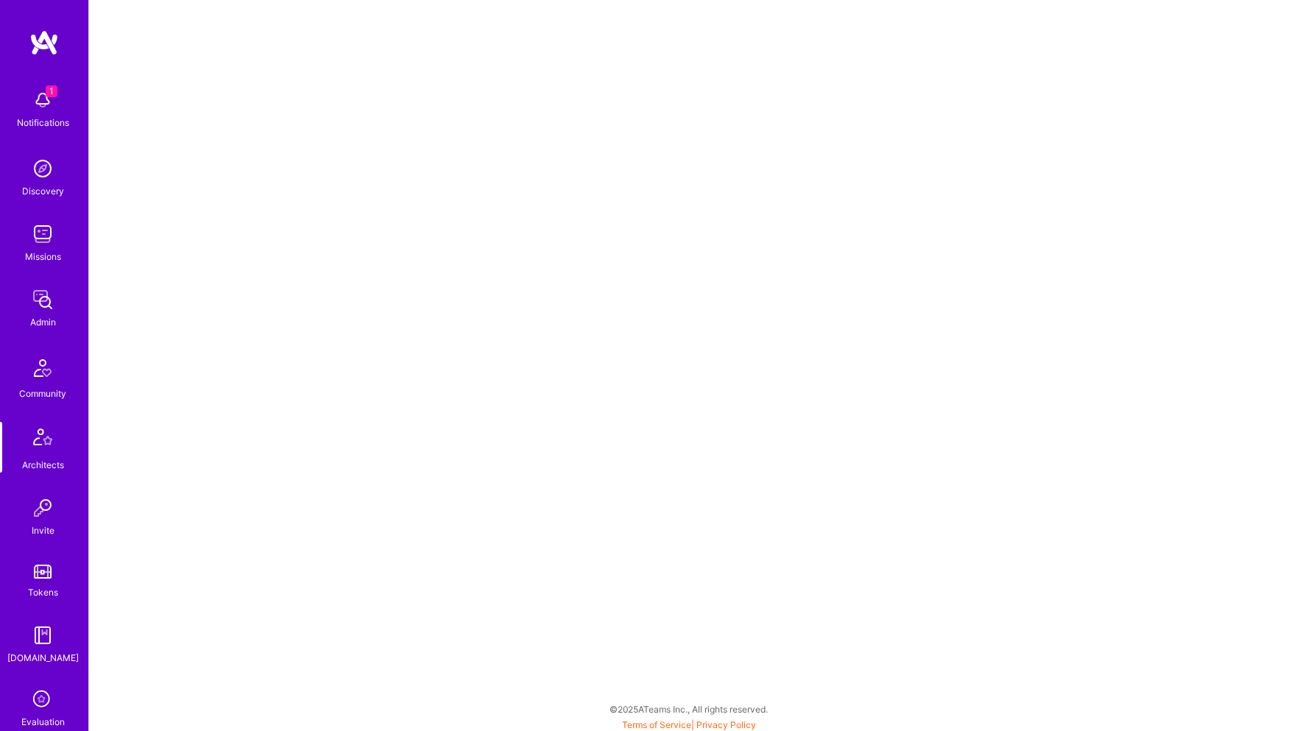
click at [48, 516] on img at bounding box center [42, 507] width 29 height 29
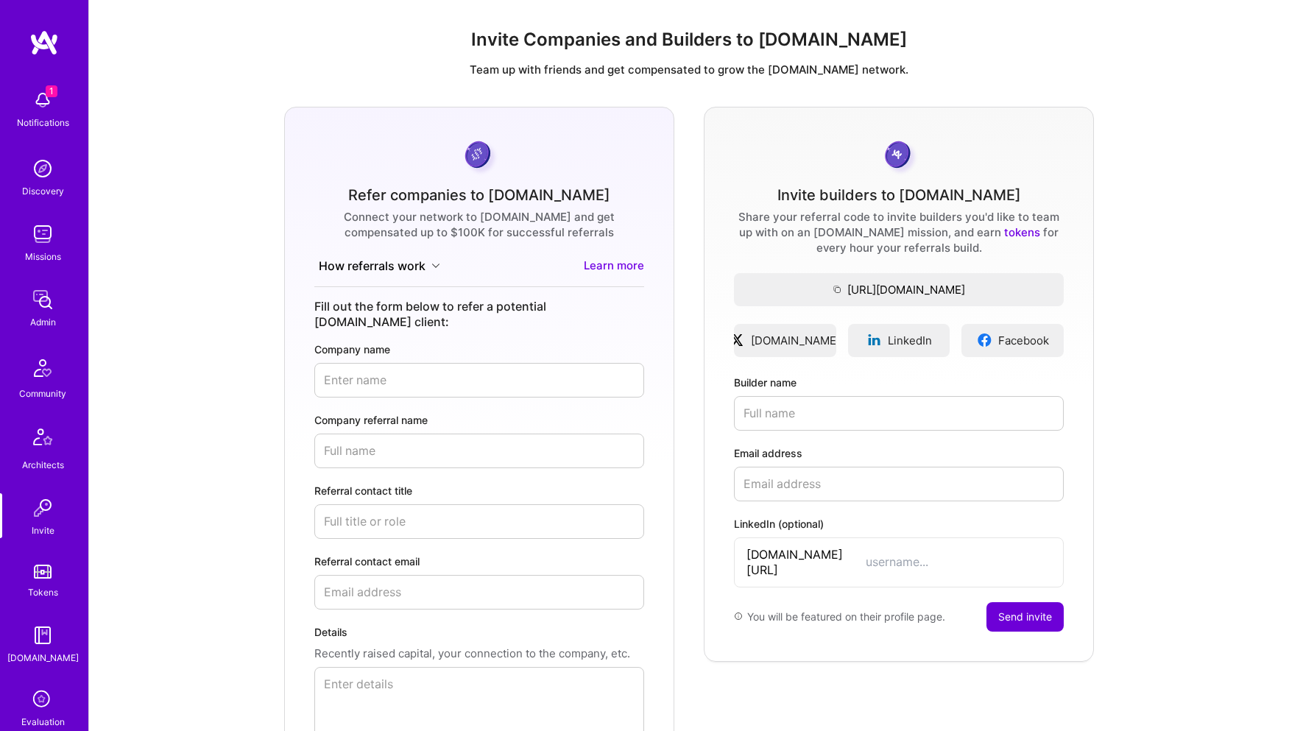
click at [42, 366] on img at bounding box center [42, 367] width 35 height 35
